Goal: Transaction & Acquisition: Purchase product/service

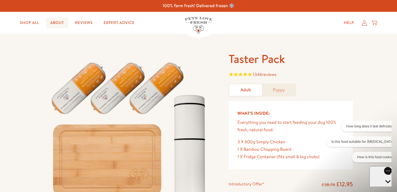
click at [58, 22] on link "About" at bounding box center [57, 22] width 23 height 11
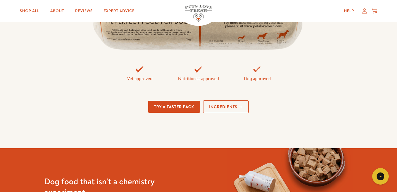
scroll to position [1219, 0]
click at [156, 103] on link "Try a taster pack" at bounding box center [173, 107] width 51 height 12
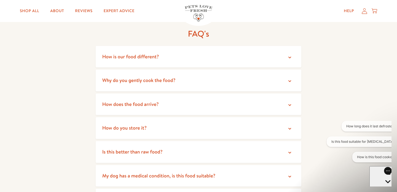
scroll to position [1000, 0]
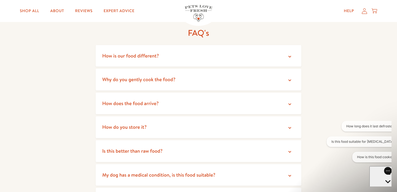
click at [170, 124] on summary "How do you store it?" at bounding box center [199, 127] width 206 height 22
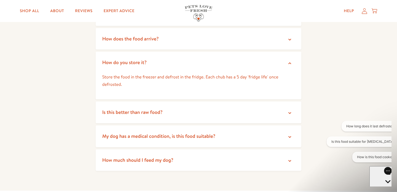
scroll to position [1066, 0]
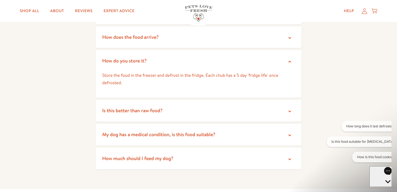
click at [169, 154] on summary "How much should I feed my dog?" at bounding box center [199, 159] width 206 height 22
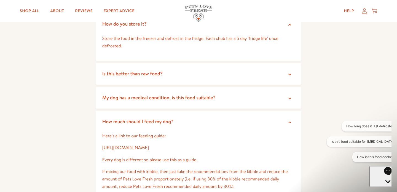
scroll to position [1105, 0]
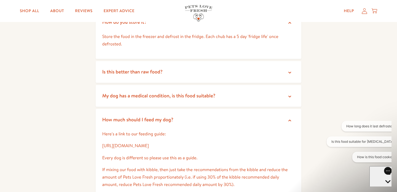
click at [149, 144] on link "https://petslovefresh.com/pages/feeding-guide" at bounding box center [125, 146] width 47 height 6
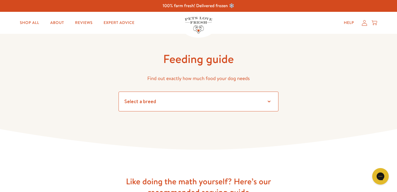
click at [158, 101] on select "Select a breed Affenpinscher Afghan hound Airedale terrier Akita Alaskan Malamu…" at bounding box center [198, 102] width 160 height 20
select select "6"
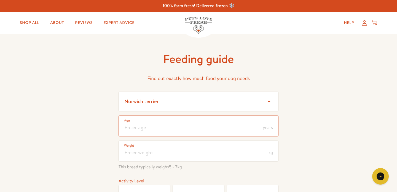
click at [217, 129] on input "number" at bounding box center [198, 126] width 160 height 21
type input "5"
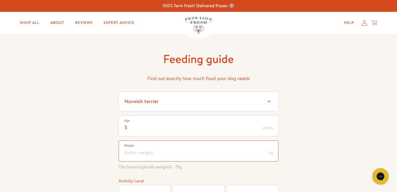
click at [158, 151] on input "number" at bounding box center [198, 151] width 160 height 21
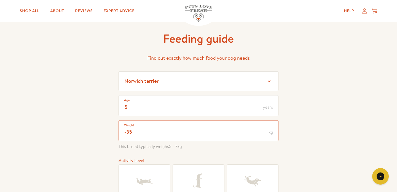
scroll to position [22, 0]
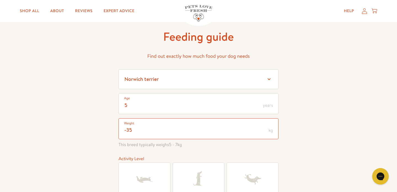
type input "-3"
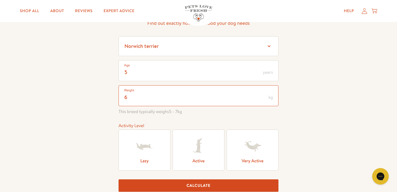
scroll to position [56, 0]
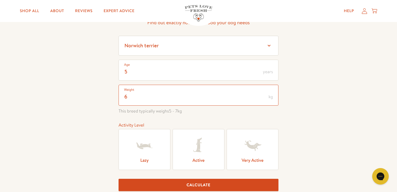
type input "6"
click at [194, 148] on icon at bounding box center [198, 146] width 22 height 22
click at [0, 0] on input "Active" at bounding box center [0, 0] width 0 height 0
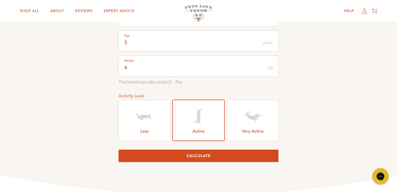
scroll to position [91, 0]
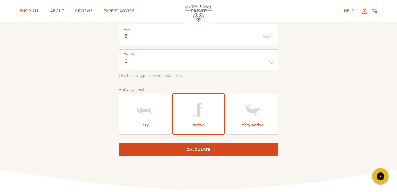
click at [197, 148] on button "Calculate" at bounding box center [198, 149] width 160 height 12
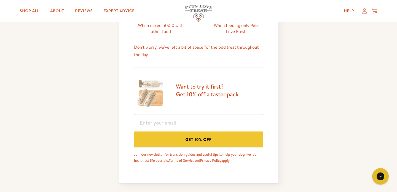
scroll to position [288, 0]
click at [185, 126] on input "email" at bounding box center [198, 122] width 129 height 17
type input "terrywillgrass@gmail.com"
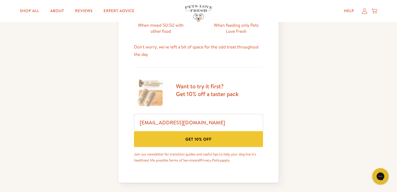
click at [186, 139] on button "Get 10% off" at bounding box center [198, 139] width 129 height 16
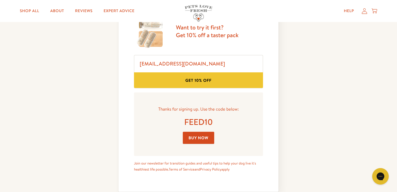
scroll to position [348, 0]
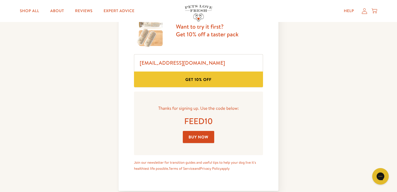
click at [194, 137] on link "Buy Now" at bounding box center [198, 137] width 31 height 12
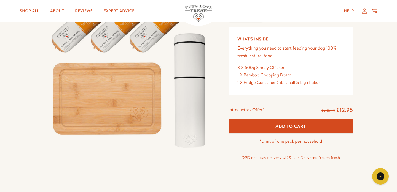
scroll to position [63, 0]
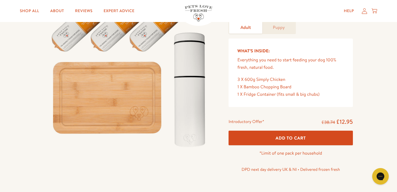
click at [280, 135] on span "Add To Cart" at bounding box center [290, 138] width 30 height 6
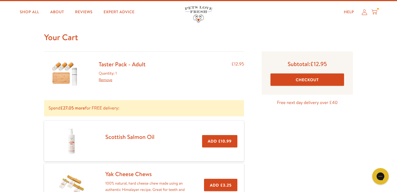
scroll to position [14, 0]
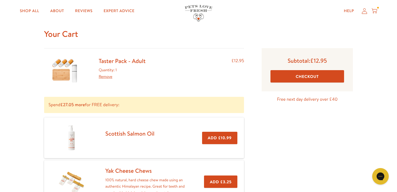
click at [299, 74] on button "Checkout" at bounding box center [307, 76] width 74 height 12
click at [102, 76] on link "Remove" at bounding box center [105, 77] width 13 height 6
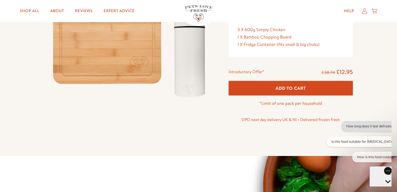
click at [349, 126] on button "How long does it last defrosted?" at bounding box center [370, 126] width 59 height 10
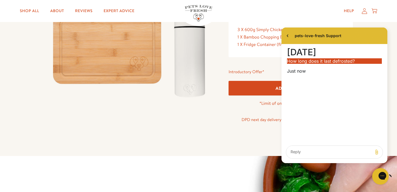
click at [287, 34] on icon "go to home page" at bounding box center [287, 35] width 6 height 7
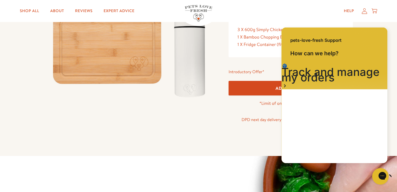
click at [396, 174] on icon "Close gorgias live chat" at bounding box center [401, 176] width 6 height 6
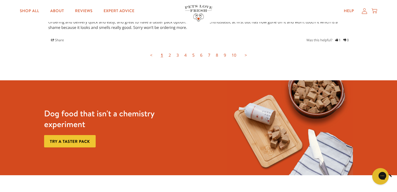
scroll to position [1615, 0]
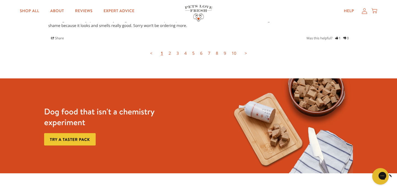
click at [72, 137] on link "Try a taster pack" at bounding box center [69, 139] width 51 height 12
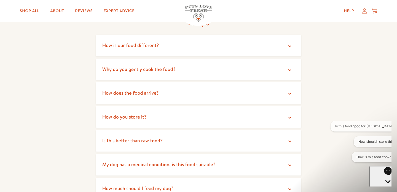
scroll to position [954, 0]
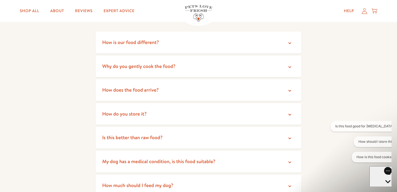
click at [238, 108] on summary "How do you store it?" at bounding box center [199, 114] width 206 height 22
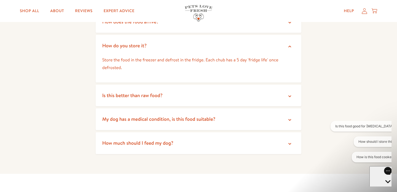
scroll to position [1023, 0]
click at [262, 135] on summary "How much should I feed my dog?" at bounding box center [199, 143] width 206 height 22
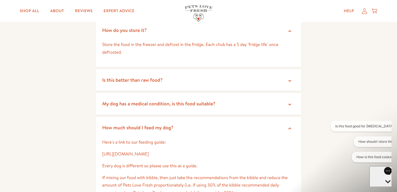
scroll to position [1041, 0]
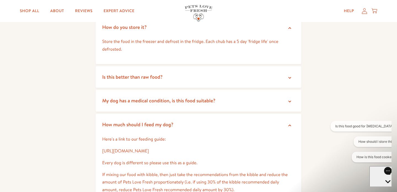
click at [149, 148] on link "https://petslovefresh.com/pages/feeding-guide" at bounding box center [125, 151] width 47 height 6
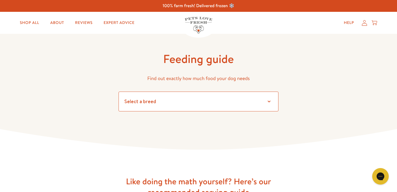
click at [268, 100] on select "Select a breed Affenpinscher Afghan hound Airedale terrier Akita Alaskan Malamu…" at bounding box center [198, 102] width 160 height 20
select select "6"
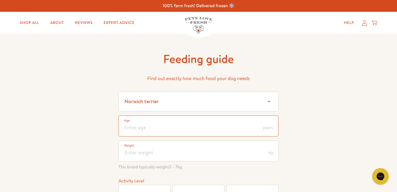
click at [160, 129] on input "number" at bounding box center [198, 126] width 160 height 21
type input "5"
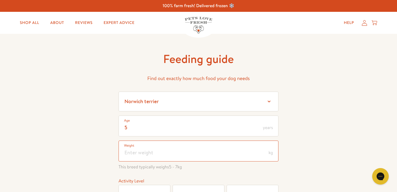
click at [151, 153] on input "number" at bounding box center [198, 151] width 160 height 21
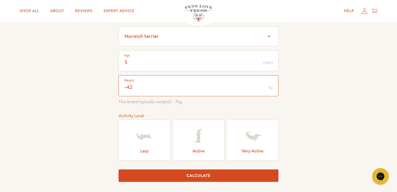
scroll to position [66, 0]
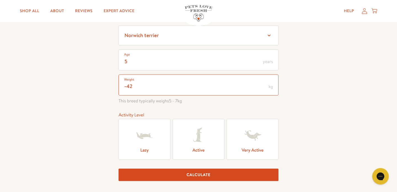
type input "-42"
click at [199, 137] on icon at bounding box center [197, 135] width 9 height 14
click at [0, 0] on input "Active" at bounding box center [0, 0] width 0 height 0
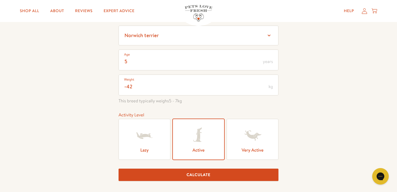
click at [199, 173] on button "Calculate" at bounding box center [198, 175] width 160 height 12
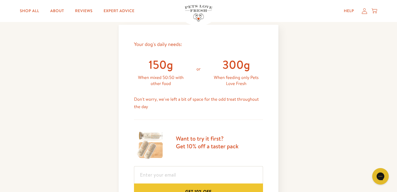
scroll to position [263, 0]
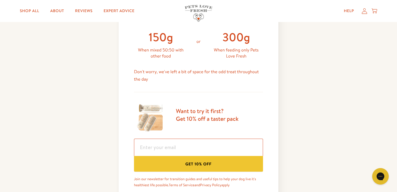
click at [185, 142] on input "email" at bounding box center [198, 147] width 129 height 17
type input "terrywillgrass@gmail.com"
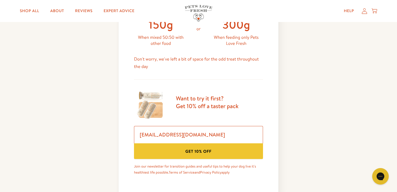
scroll to position [281, 0]
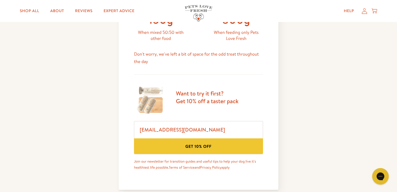
click at [203, 145] on button "Get 10% off" at bounding box center [198, 147] width 129 height 16
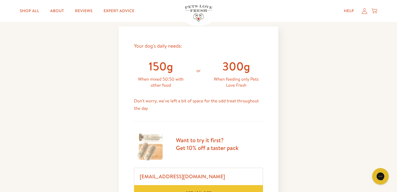
scroll to position [229, 0]
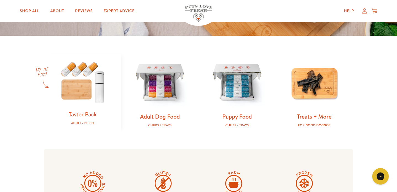
scroll to position [149, 0]
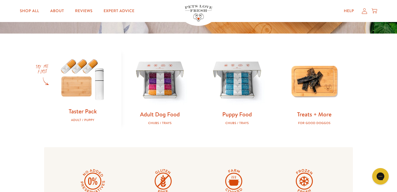
click at [90, 107] on link "Taster Pack" at bounding box center [83, 111] width 28 height 8
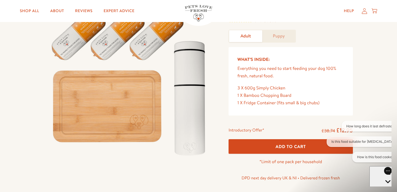
scroll to position [20, 0]
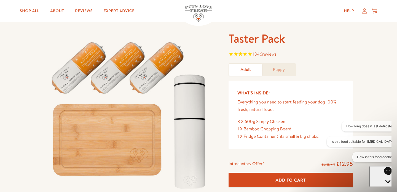
click at [284, 177] on span "Add To Cart" at bounding box center [290, 180] width 30 height 6
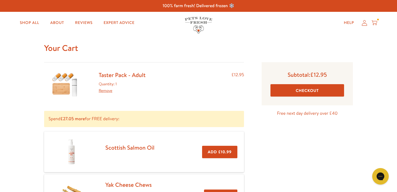
click at [301, 87] on button "Checkout" at bounding box center [307, 90] width 74 height 12
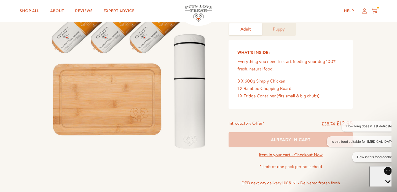
scroll to position [62, 0]
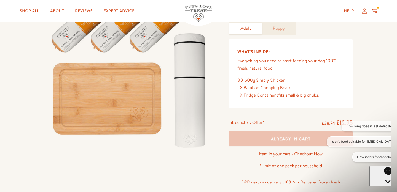
click at [385, 189] on icon "Open gorgias live chat" at bounding box center [388, 192] width 6 height 6
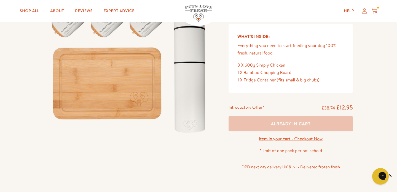
scroll to position [77, 0]
click at [316, 139] on link "Item in your cart - Checkout Now" at bounding box center [291, 139] width 64 height 6
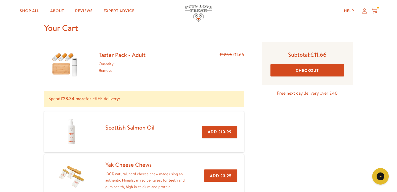
scroll to position [21, 0]
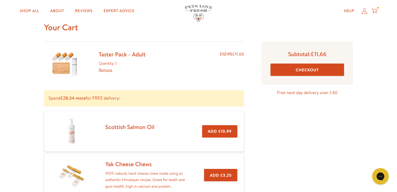
click at [303, 68] on button "Checkout" at bounding box center [307, 70] width 74 height 12
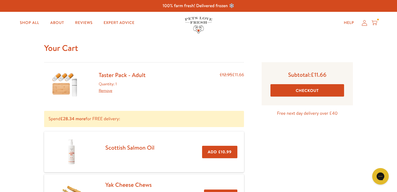
click at [106, 90] on link "Remove" at bounding box center [105, 91] width 13 height 6
click at [104, 90] on link "Remove" at bounding box center [105, 91] width 13 height 6
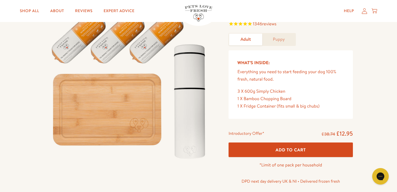
scroll to position [51, 0]
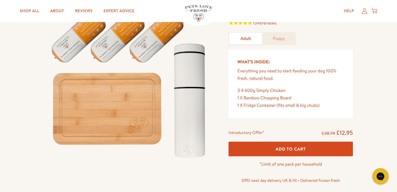
click at [287, 148] on span "Add To Cart" at bounding box center [290, 149] width 30 height 6
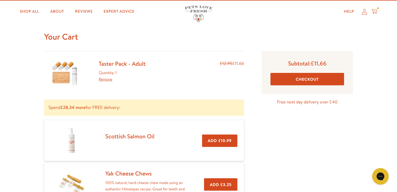
scroll to position [12, 0]
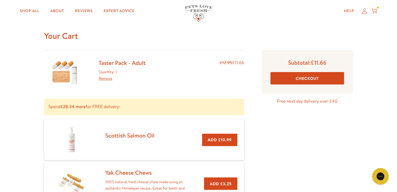
click at [302, 76] on button "Checkout" at bounding box center [307, 78] width 74 height 12
click at [103, 78] on link "Remove" at bounding box center [105, 79] width 13 height 6
